Goal: Information Seeking & Learning: Learn about a topic

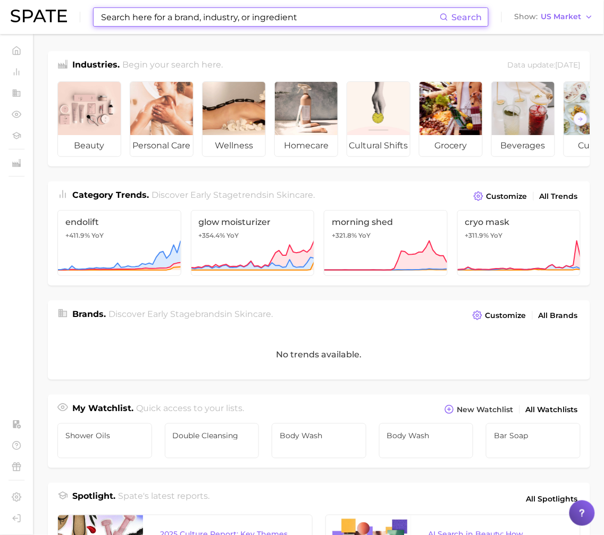
click at [237, 9] on input at bounding box center [270, 17] width 340 height 18
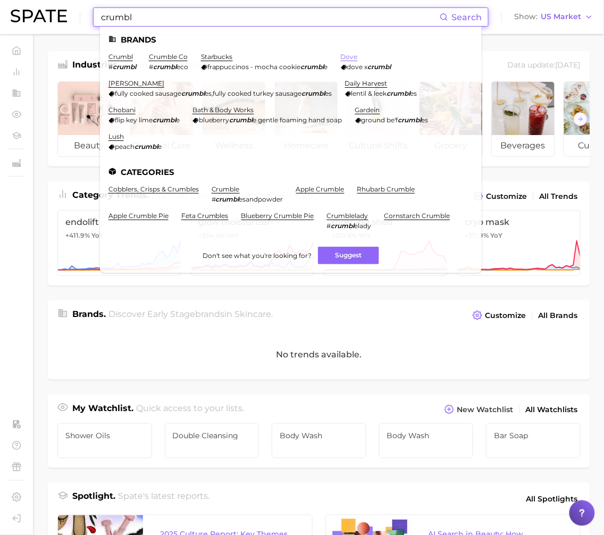
type input "crumbl"
click at [354, 58] on link "dove" at bounding box center [349, 57] width 17 height 8
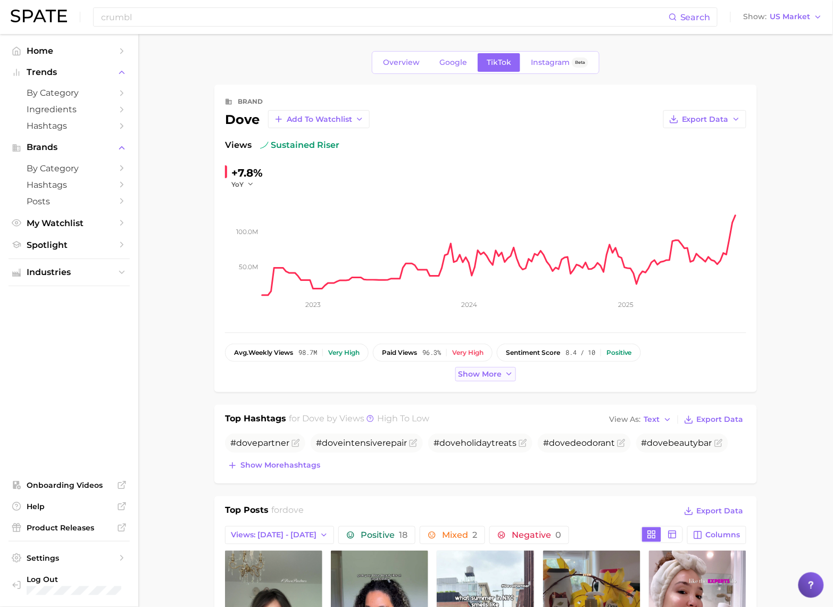
click at [494, 375] on span "Show more" at bounding box center [480, 373] width 44 height 9
